Goal: Task Accomplishment & Management: Manage account settings

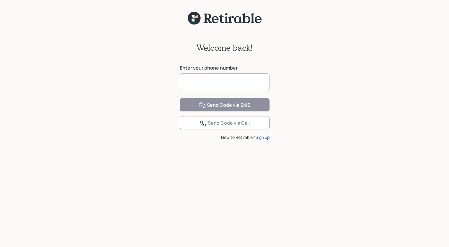
drag, startPoint x: 191, startPoint y: 86, endPoint x: 194, endPoint y: 86, distance: 3.0
click at [192, 87] on input at bounding box center [225, 83] width 90 height 18
type input "**********"
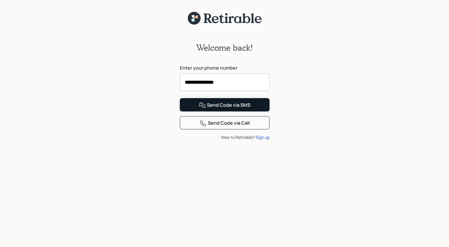
click at [232, 109] on div "Send Code via SMS" at bounding box center [225, 105] width 52 height 7
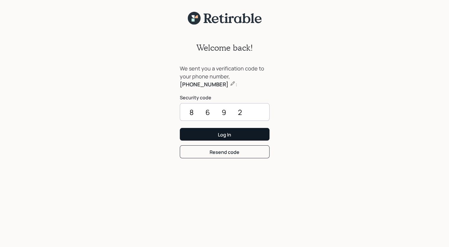
type input "8692"
click at [224, 134] on div "Log In" at bounding box center [224, 135] width 13 height 6
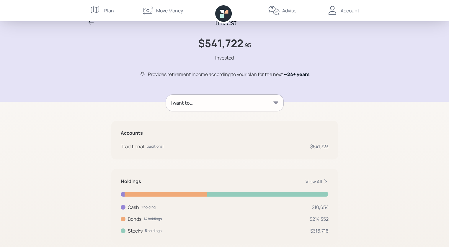
scroll to position [26, 0]
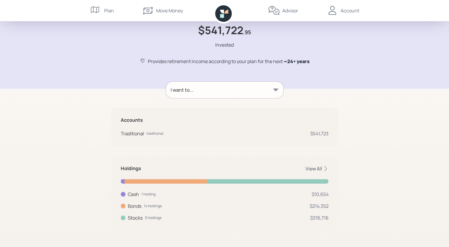
click at [327, 168] on icon at bounding box center [326, 169] width 6 height 6
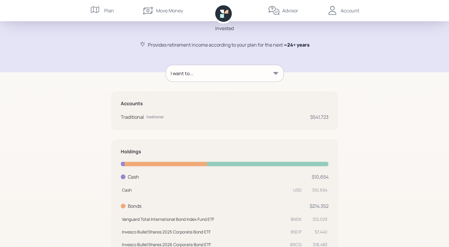
scroll to position [56, 0]
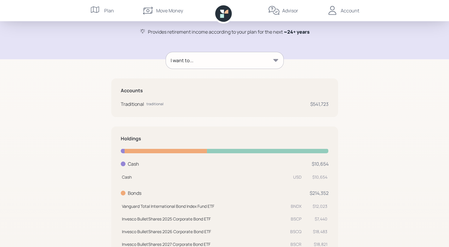
click at [123, 164] on div at bounding box center [123, 164] width 5 height 5
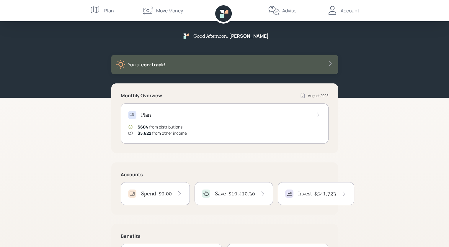
click at [219, 195] on h4 "Save" at bounding box center [220, 194] width 11 height 6
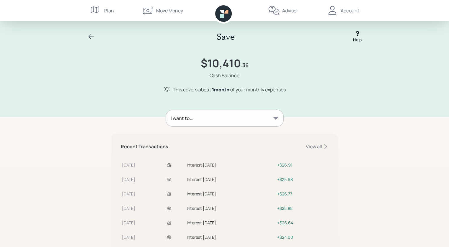
click at [90, 37] on icon at bounding box center [91, 36] width 7 height 7
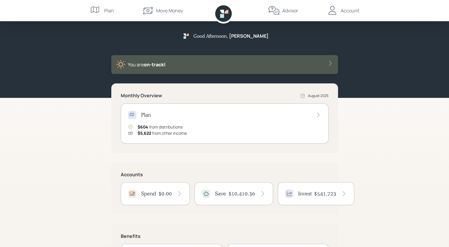
click at [325, 195] on h4 "$541,723" at bounding box center [325, 194] width 22 height 6
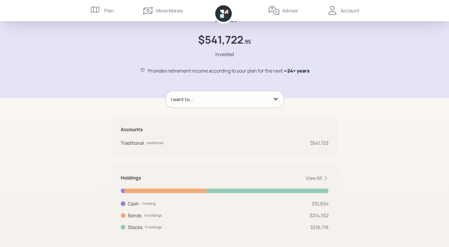
scroll to position [26, 0]
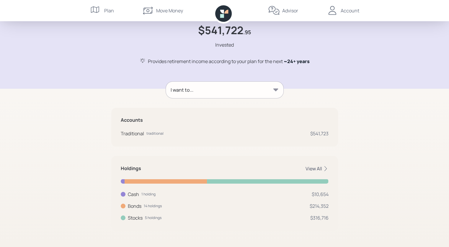
click at [325, 166] on div "View All" at bounding box center [317, 169] width 23 height 6
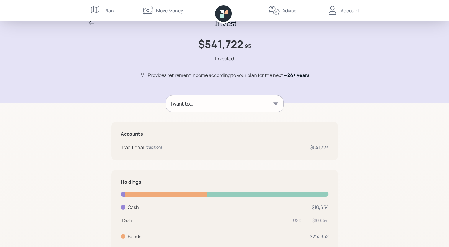
scroll to position [0, 0]
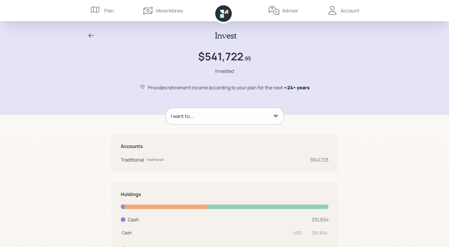
click at [89, 34] on icon at bounding box center [91, 35] width 7 height 7
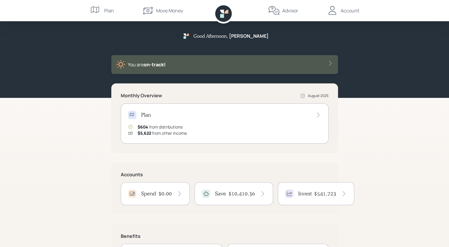
click at [95, 10] on icon at bounding box center [96, 11] width 12 height 12
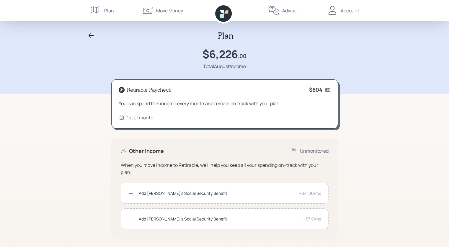
click at [347, 10] on div "Account" at bounding box center [350, 10] width 19 height 7
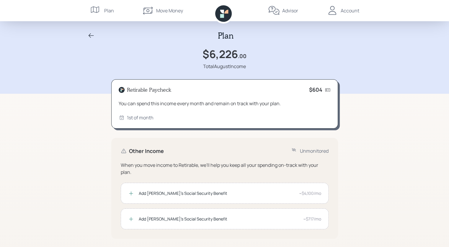
click at [91, 34] on icon at bounding box center [91, 35] width 7 height 7
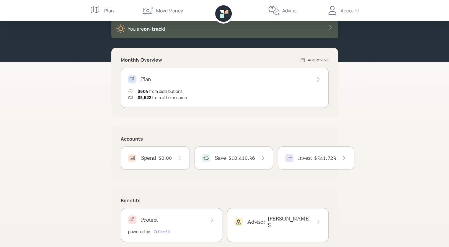
scroll to position [50, 0]
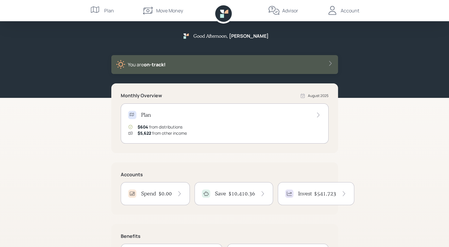
click at [126, 178] on div "Accounts Spend $0.00 Save $10,410.36 Invest $541,723" at bounding box center [224, 189] width 227 height 52
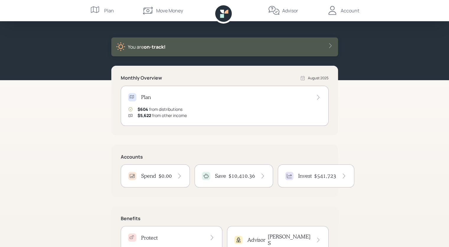
scroll to position [50, 0]
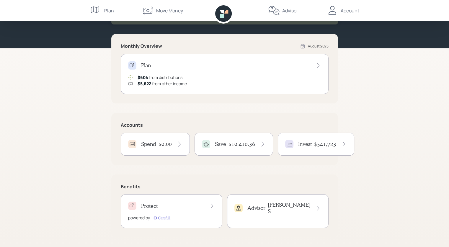
click at [346, 9] on div "Account" at bounding box center [350, 10] width 19 height 7
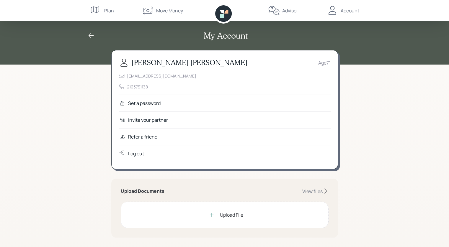
click at [133, 153] on div "Log out" at bounding box center [136, 153] width 16 height 7
